Goal: Task Accomplishment & Management: Manage account settings

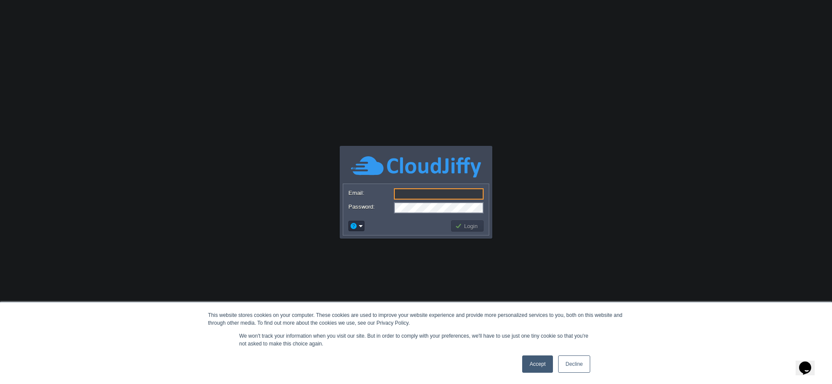
click at [561, 363] on link "Decline" at bounding box center [574, 364] width 32 height 17
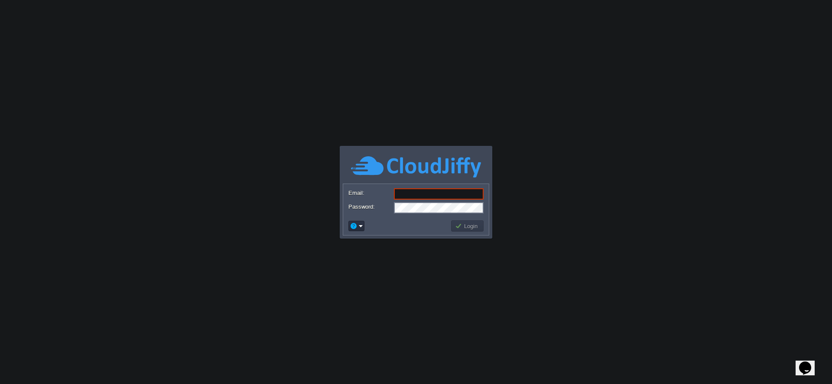
click at [350, 218] on div "Login" at bounding box center [416, 226] width 146 height 18
click at [351, 224] on button "button" at bounding box center [354, 226] width 8 height 8
click at [367, 239] on span "Reset Password" at bounding box center [382, 237] width 41 height 6
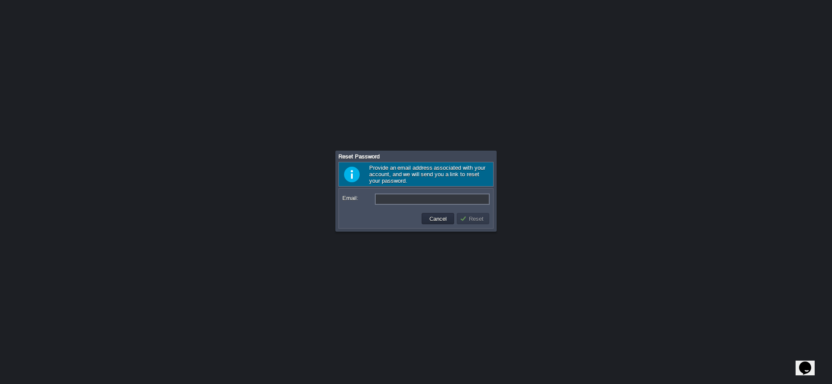
click at [406, 198] on input "Email:" at bounding box center [432, 199] width 115 height 11
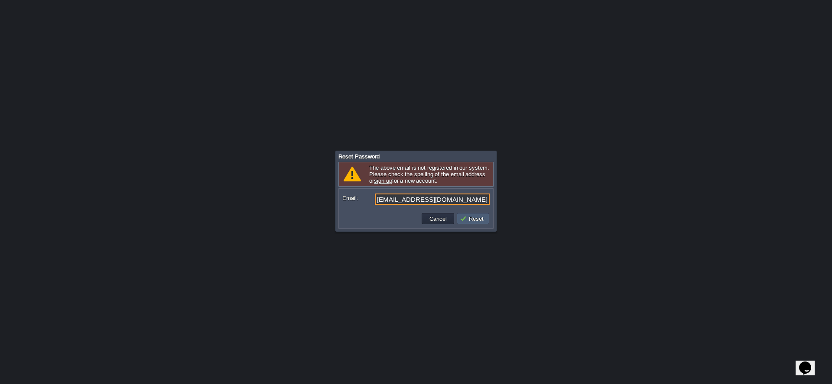
paste input "[EMAIL_ADDRESS][DOMAIN_NAME]"
type input "[EMAIL_ADDRESS][DOMAIN_NAME]"
click at [469, 222] on button "Reset" at bounding box center [473, 219] width 26 height 8
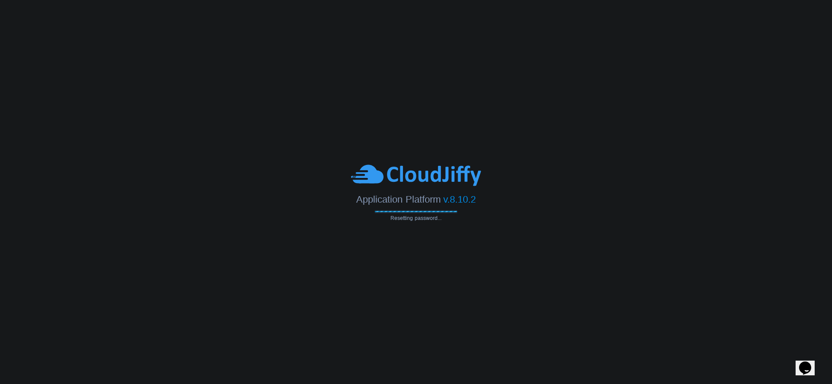
type input "[EMAIL_ADDRESS][DOMAIN_NAME]"
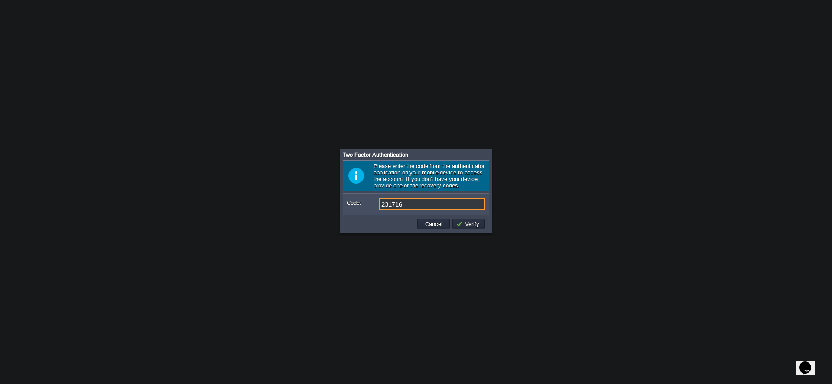
type input "231716"
